Goal: Find specific fact: Find contact information

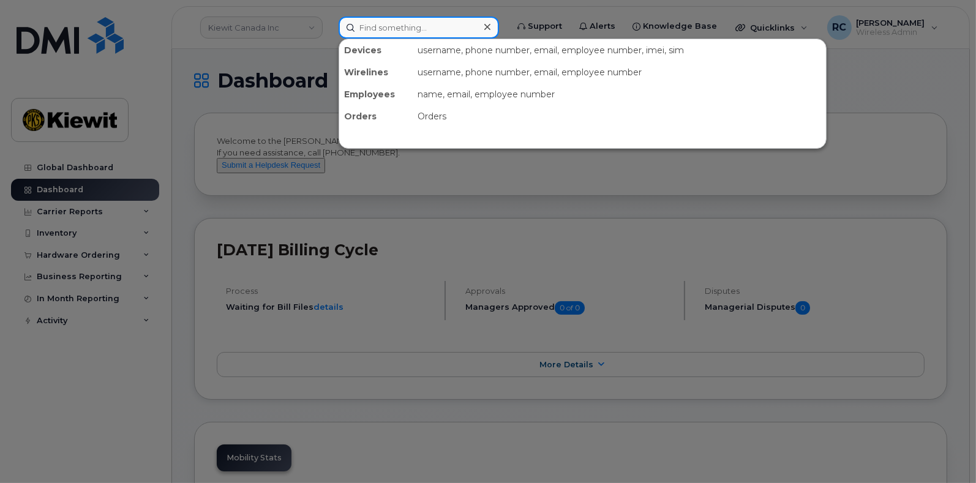
click at [399, 22] on input at bounding box center [419, 28] width 160 height 22
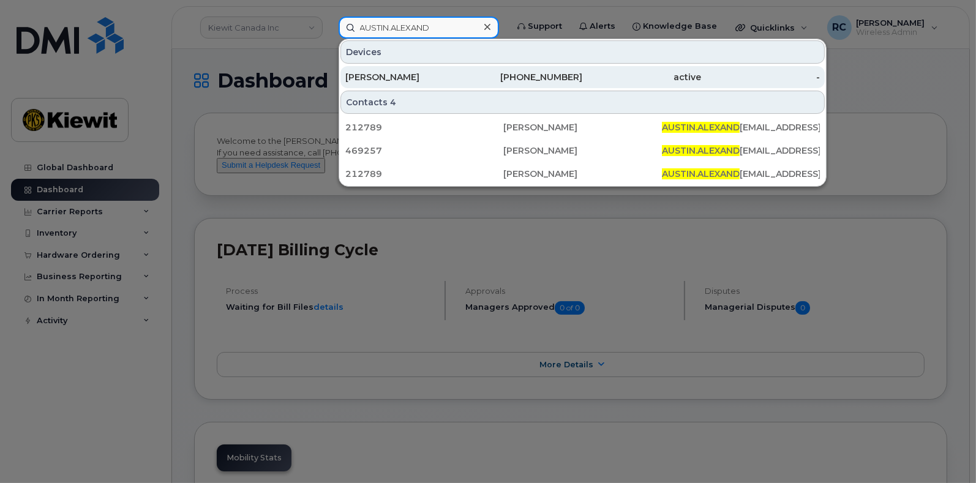
type input "AUSTIN.ALEXAND"
click at [441, 77] on div "[PERSON_NAME]" at bounding box center [404, 77] width 119 height 12
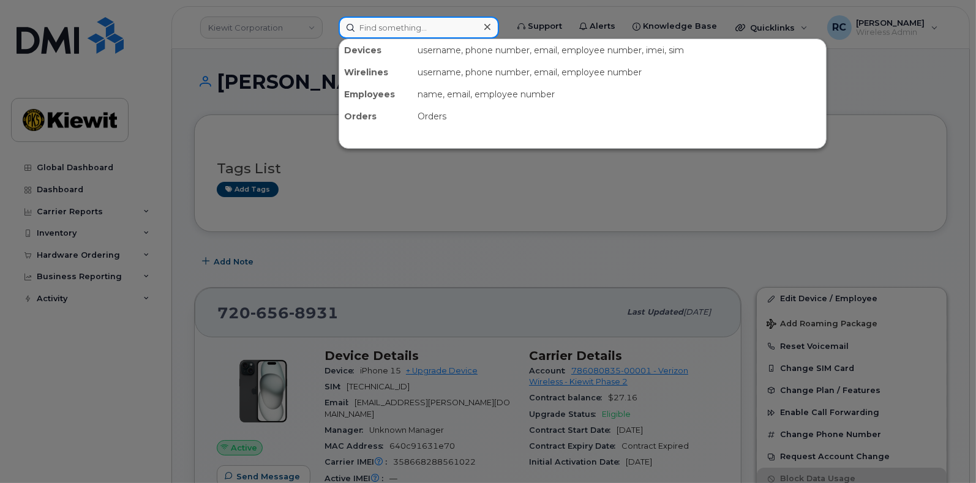
click at [404, 22] on input at bounding box center [419, 28] width 160 height 22
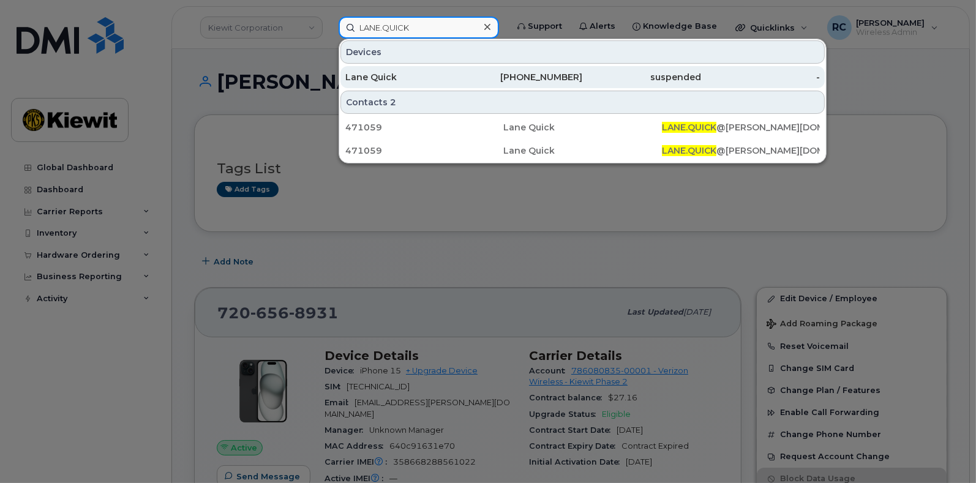
type input "LANE.QUICK"
click at [411, 75] on div "Lane Quick" at bounding box center [404, 77] width 119 height 12
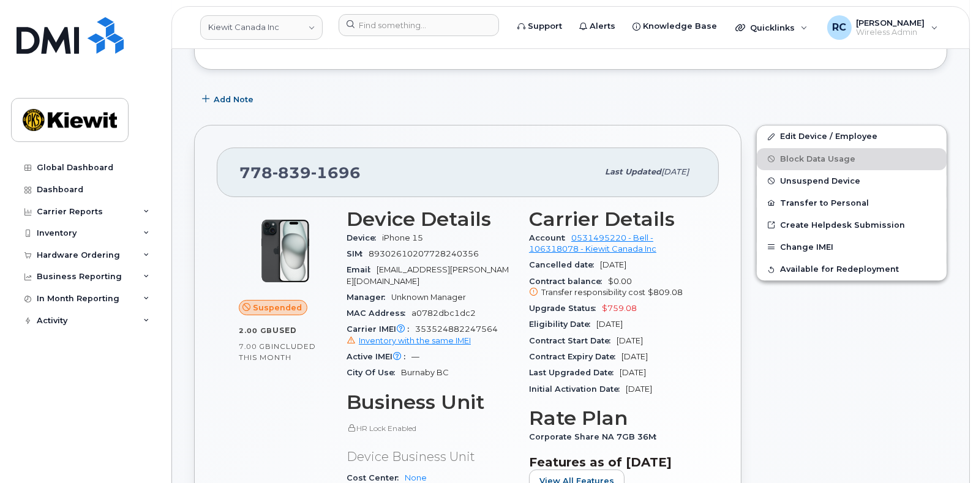
scroll to position [172, 0]
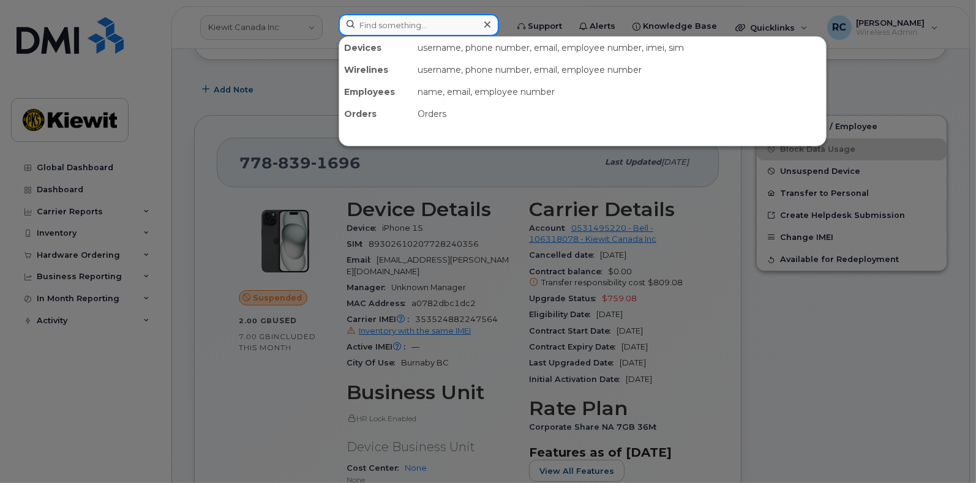
click at [456, 17] on input at bounding box center [419, 25] width 160 height 22
paste input "Tim.Gallagher"
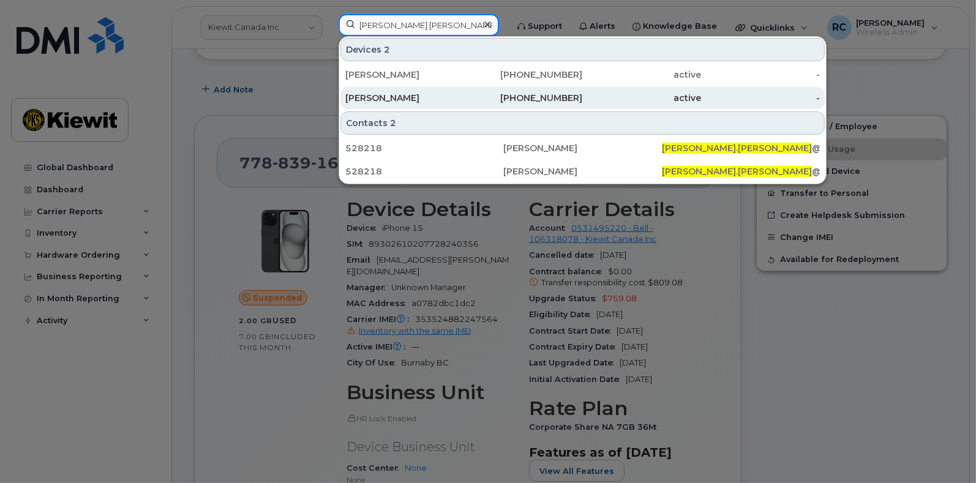
type input "Tim.Gallagher"
click at [503, 96] on div "984-459-0644" at bounding box center [523, 98] width 119 height 12
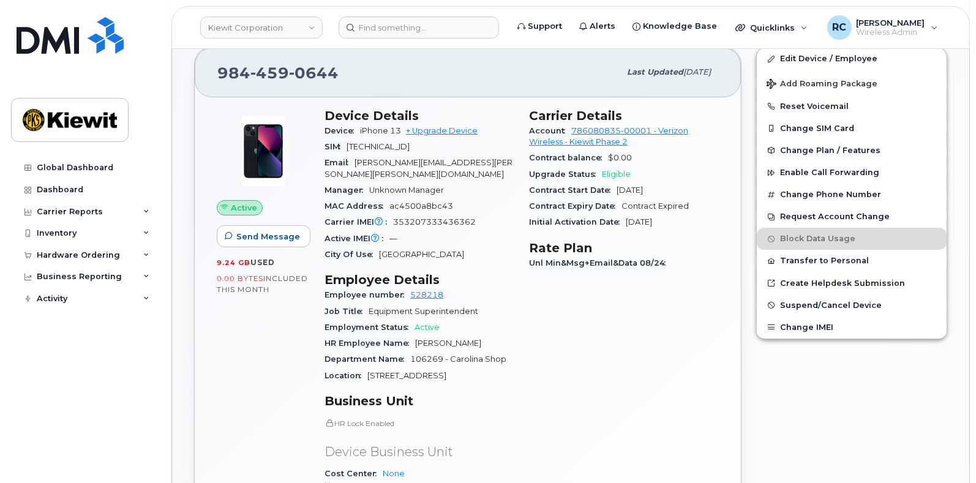
scroll to position [345, 0]
drag, startPoint x: 343, startPoint y: 67, endPoint x: 212, endPoint y: 64, distance: 131.1
click at [212, 64] on div "984 459 0644 Last updated Sep 06, 2025" at bounding box center [468, 71] width 546 height 49
copy span "984 459 0644"
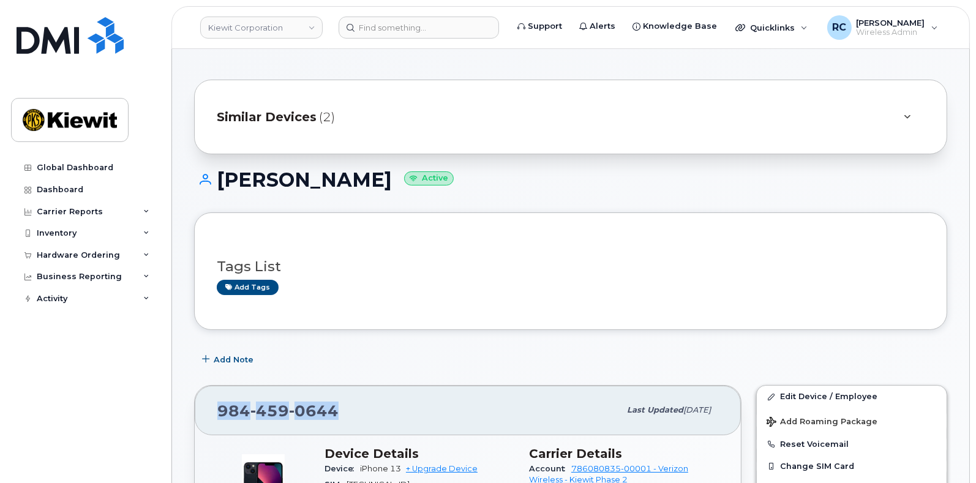
scroll to position [0, 0]
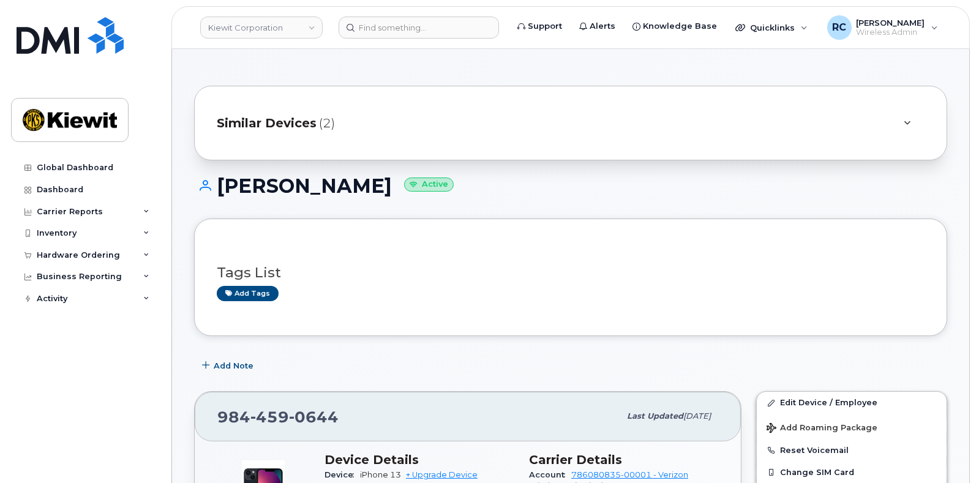
click at [294, 121] on span "Similar Devices" at bounding box center [267, 123] width 100 height 18
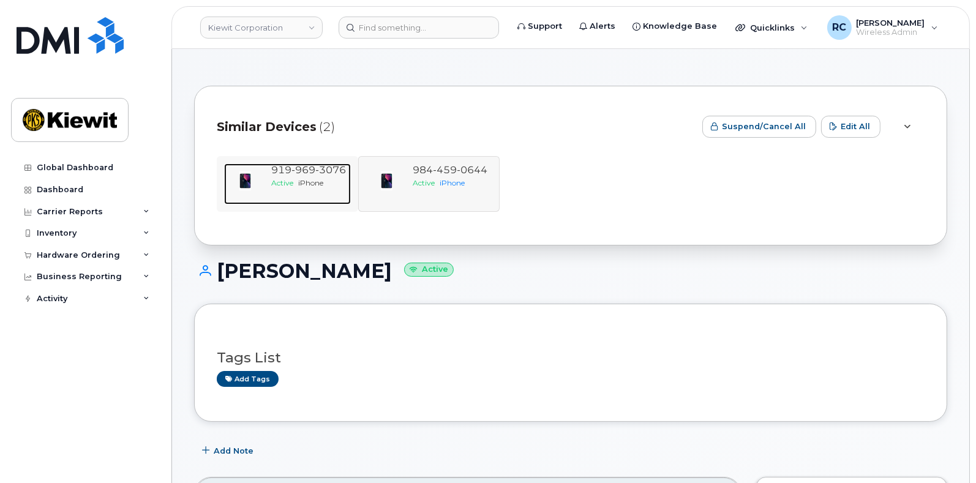
click at [320, 198] on div "919 969 3076 Active iPhone" at bounding box center [308, 183] width 84 height 41
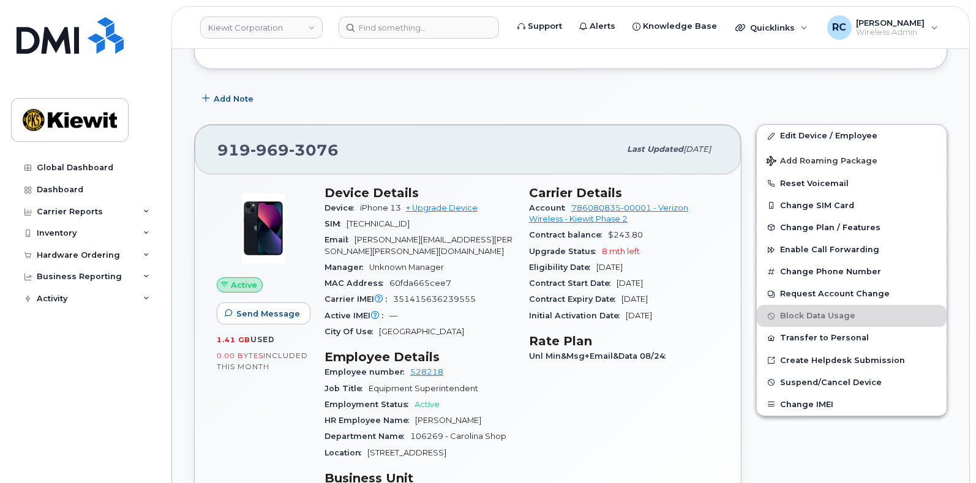
scroll to position [264, 0]
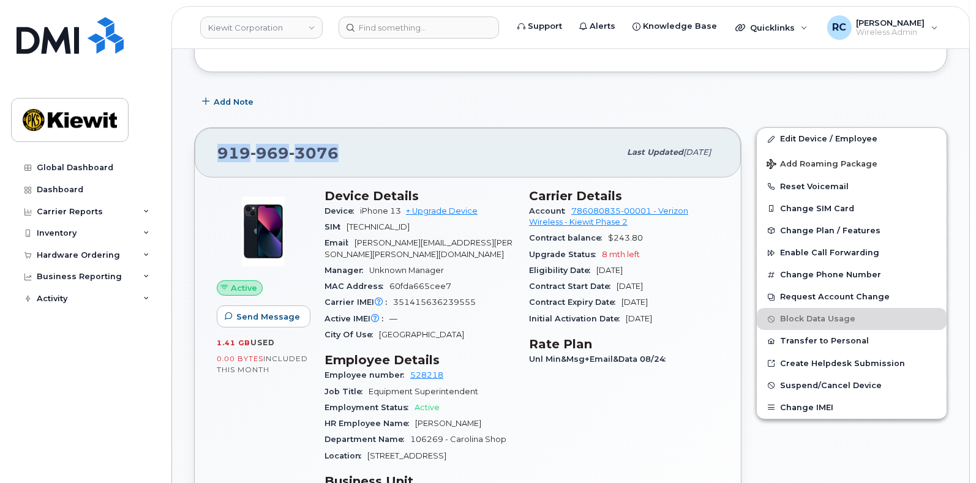
drag, startPoint x: 349, startPoint y: 157, endPoint x: 195, endPoint y: 154, distance: 154.3
click at [195, 154] on div "[PHONE_NUMBER] Last updated [DATE]" at bounding box center [468, 152] width 546 height 49
copy span "[PHONE_NUMBER]"
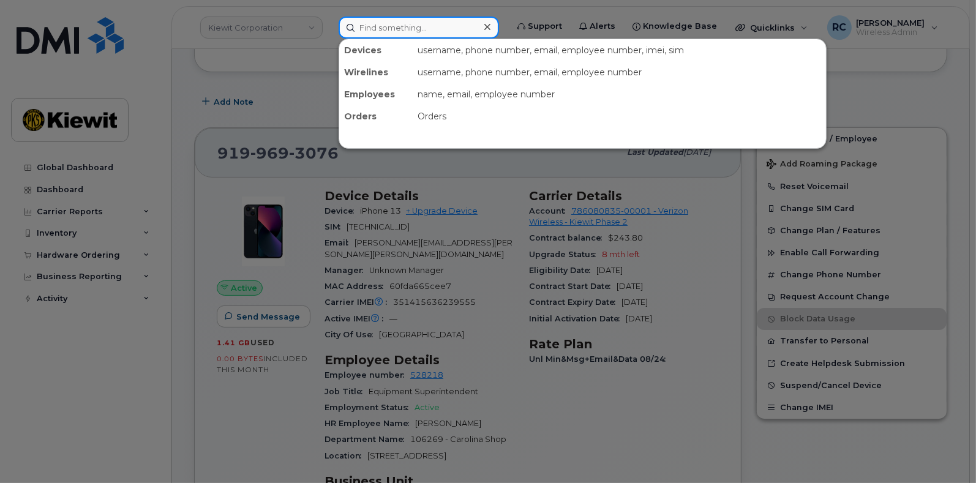
click at [452, 23] on input at bounding box center [419, 28] width 160 height 22
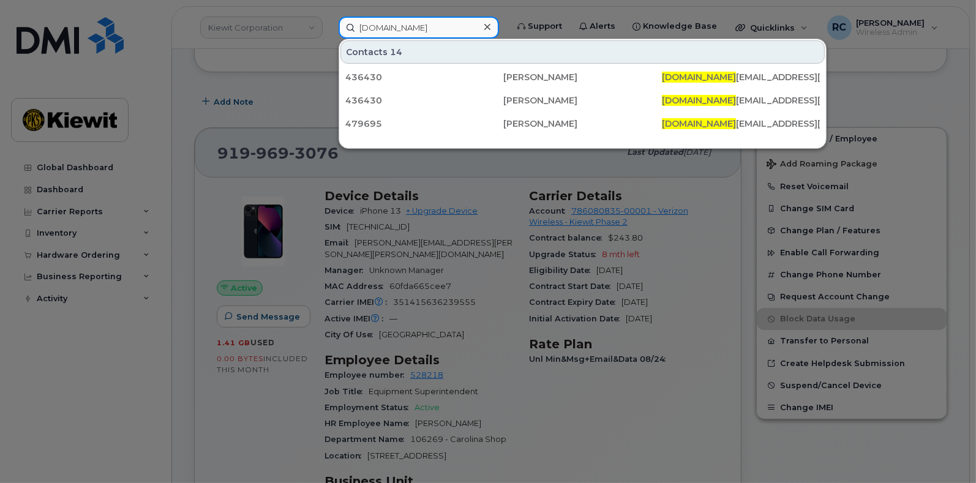
type input "[DOMAIN_NAME]"
